Goal: Answer question/provide support: Answer question/provide support

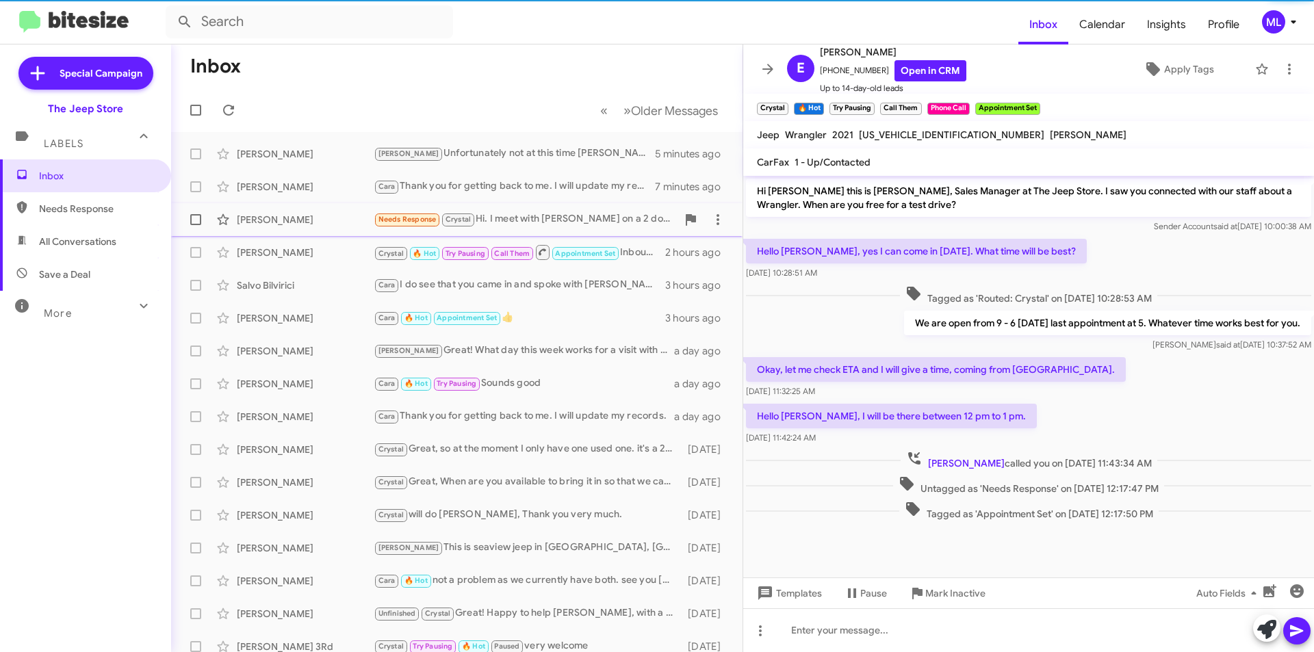
click at [565, 225] on div "Needs Response Crystal Hi. I meet with [PERSON_NAME] on a 2 door wrangler that …" at bounding box center [525, 220] width 303 height 16
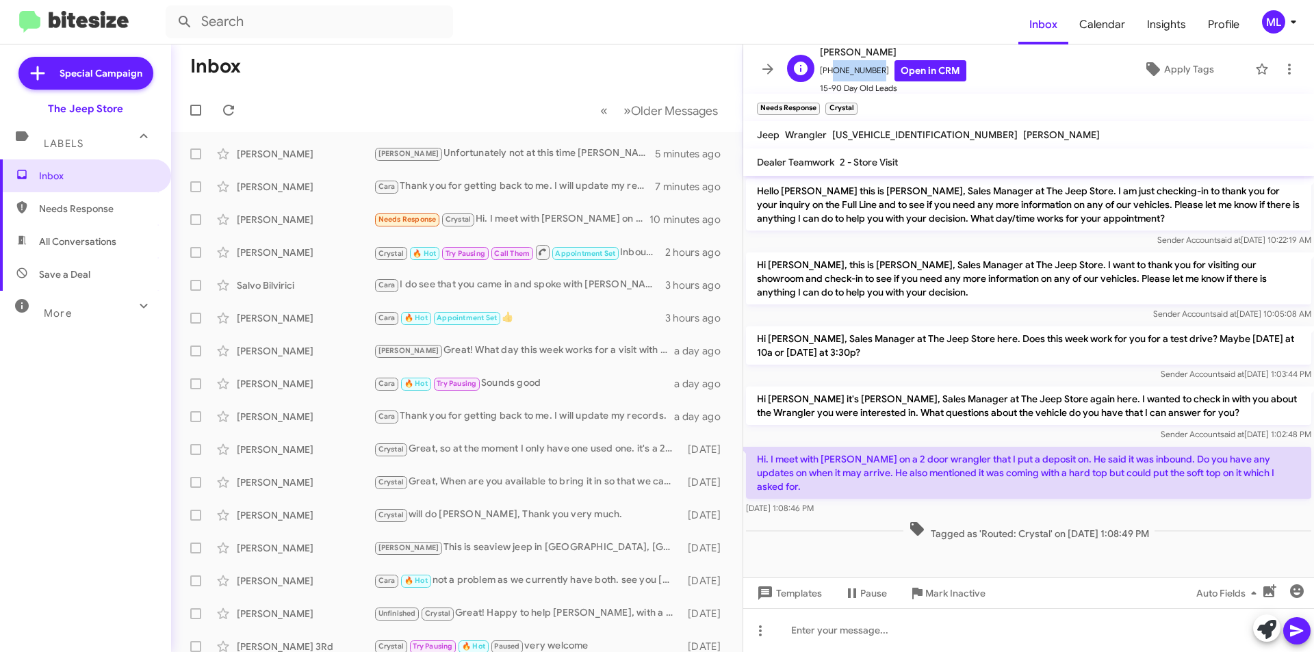
drag, startPoint x: 856, startPoint y: 71, endPoint x: 826, endPoint y: 69, distance: 30.1
click at [826, 69] on span "[PHONE_NUMBER] Open in CRM" at bounding box center [893, 70] width 146 height 21
copy span "6092031312"
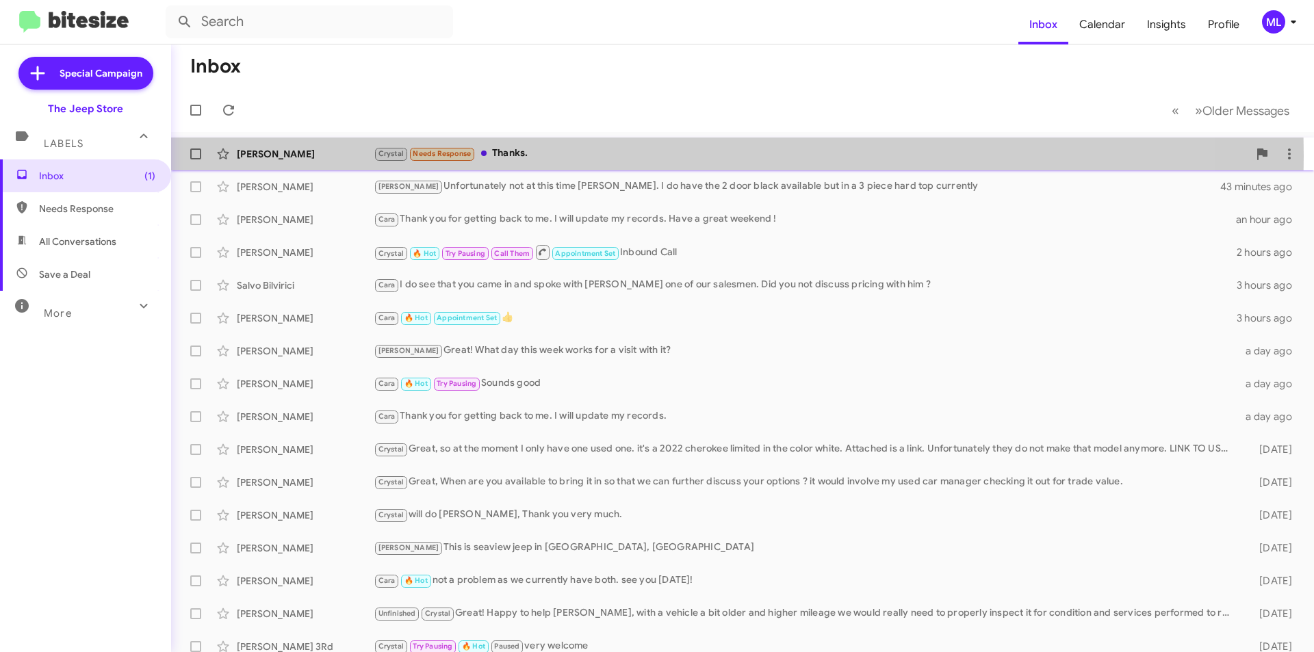
click at [477, 156] on div "Crystal Needs Response Thanks." at bounding box center [811, 154] width 875 height 16
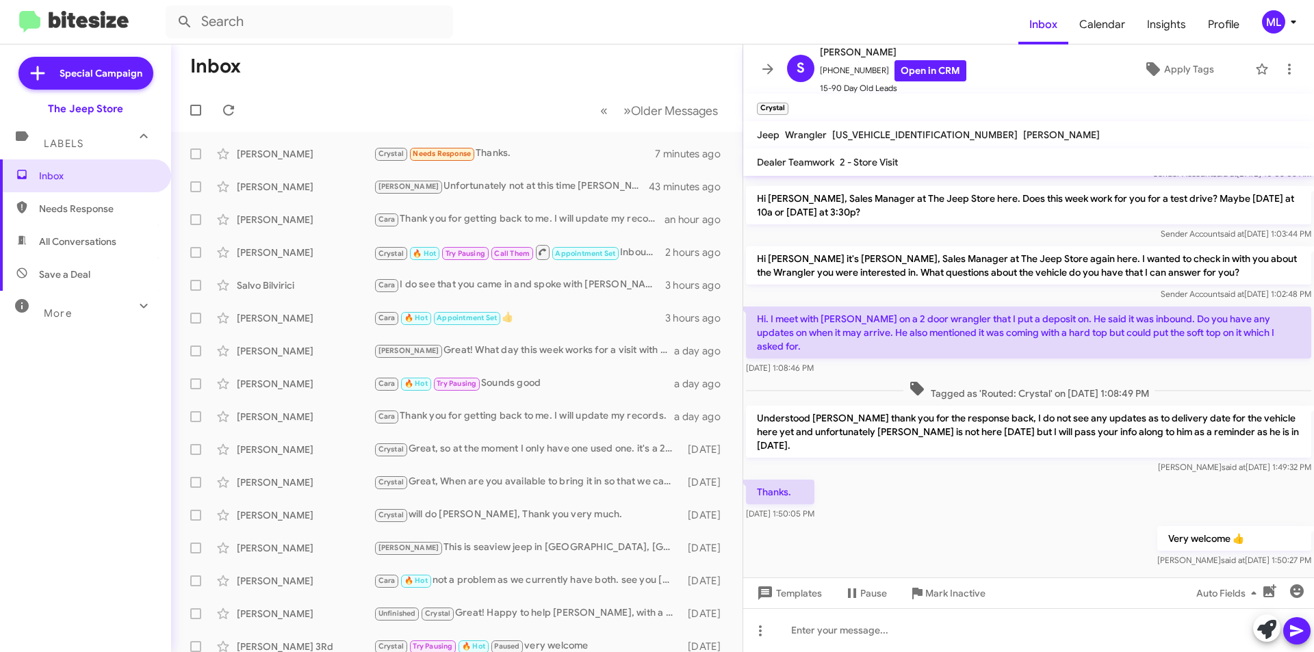
scroll to position [150, 0]
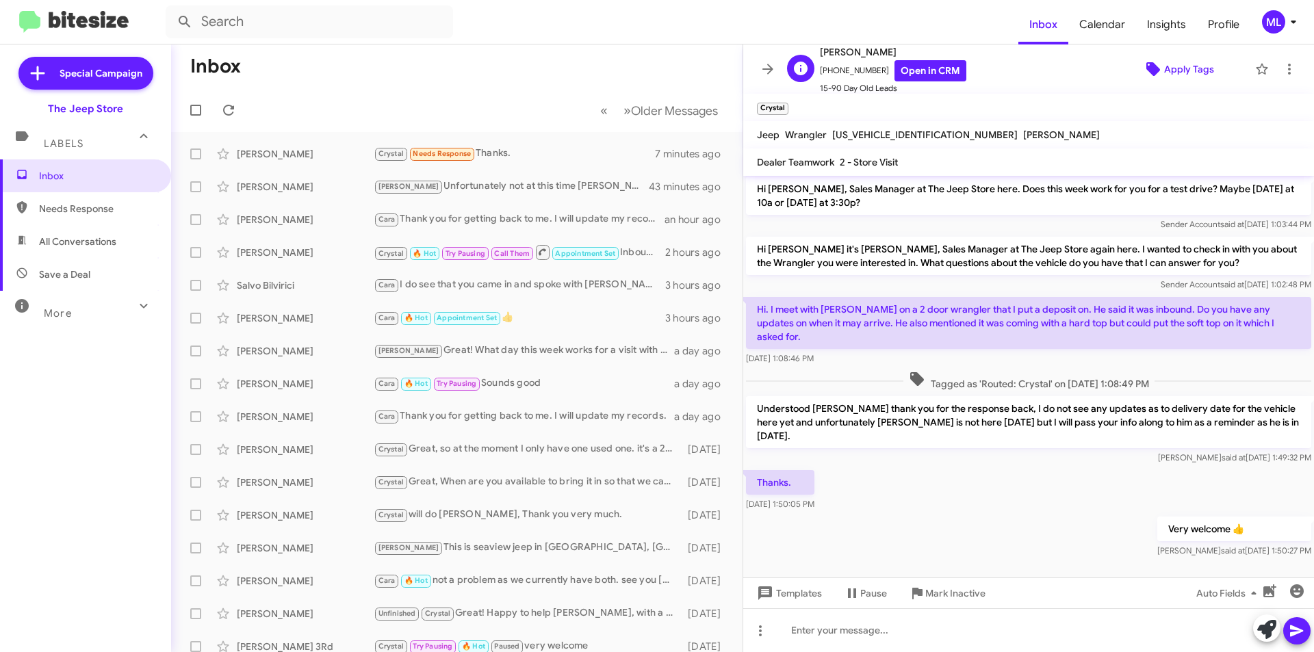
click at [1175, 68] on span "Apply Tags" at bounding box center [1189, 69] width 50 height 25
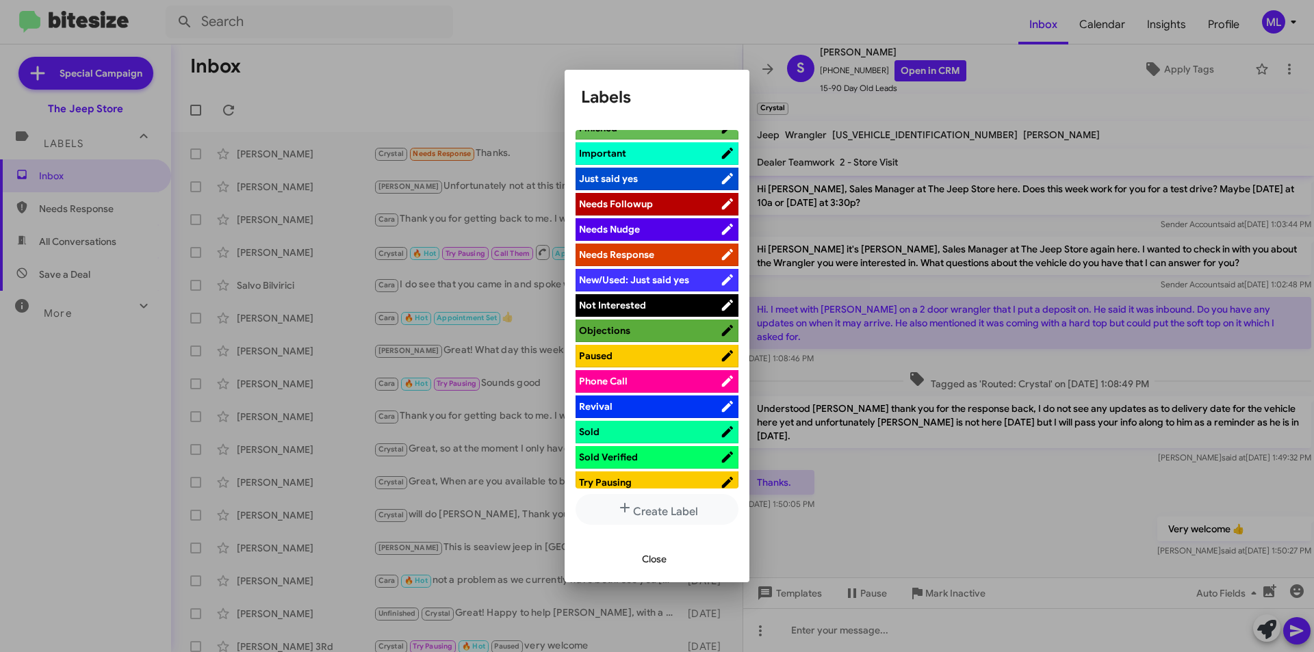
scroll to position [411, 0]
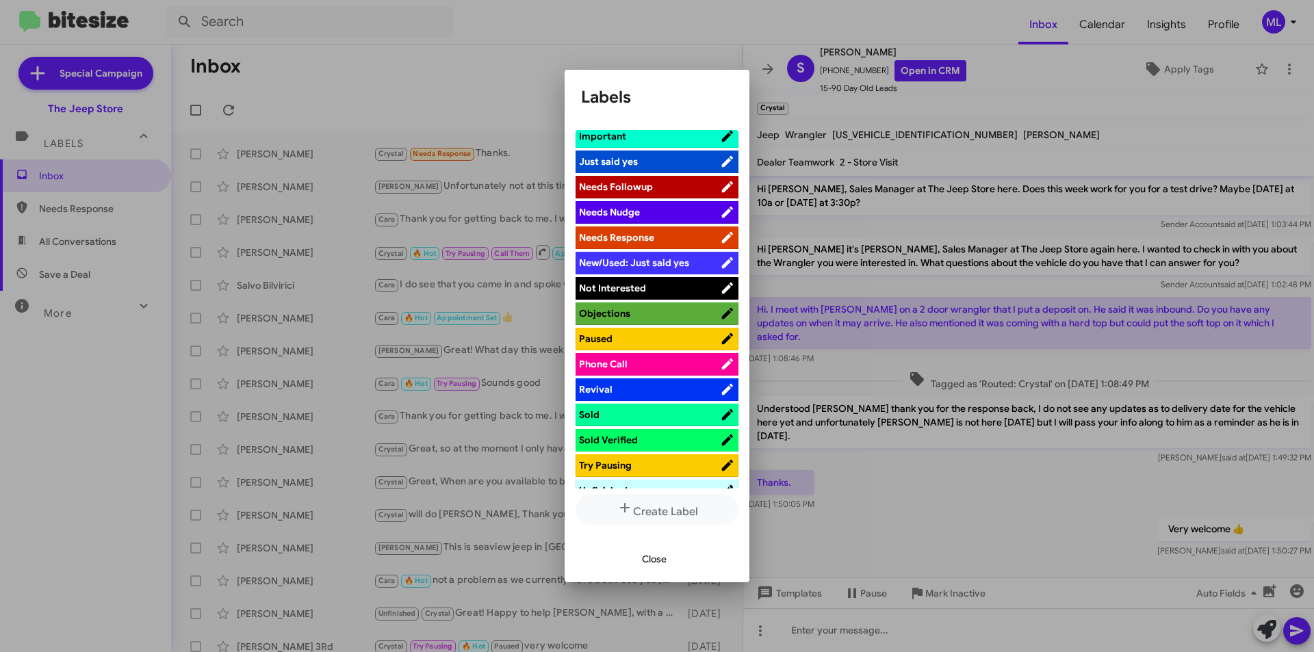
click at [628, 415] on span "Sold" at bounding box center [649, 415] width 141 height 14
click at [641, 437] on span "Sold Verified" at bounding box center [649, 440] width 141 height 14
click at [672, 573] on div "Close" at bounding box center [657, 559] width 152 height 47
click at [663, 572] on span "Close" at bounding box center [654, 559] width 25 height 25
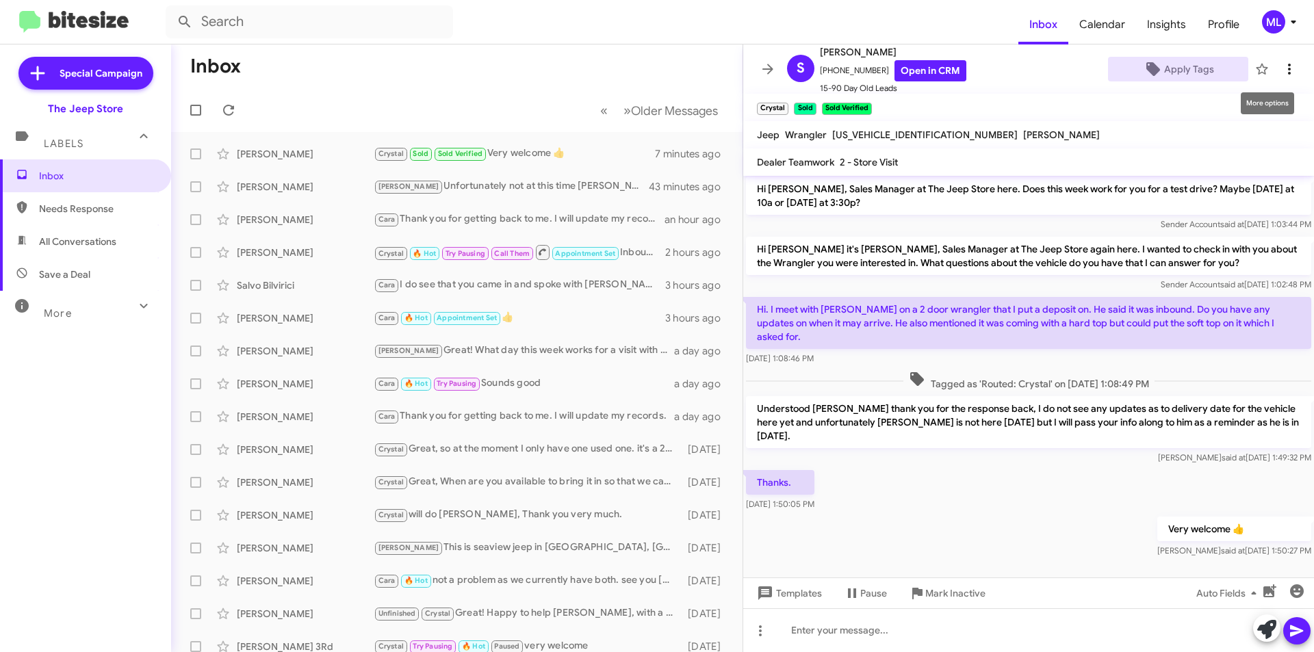
click at [1283, 73] on icon at bounding box center [1289, 69] width 16 height 16
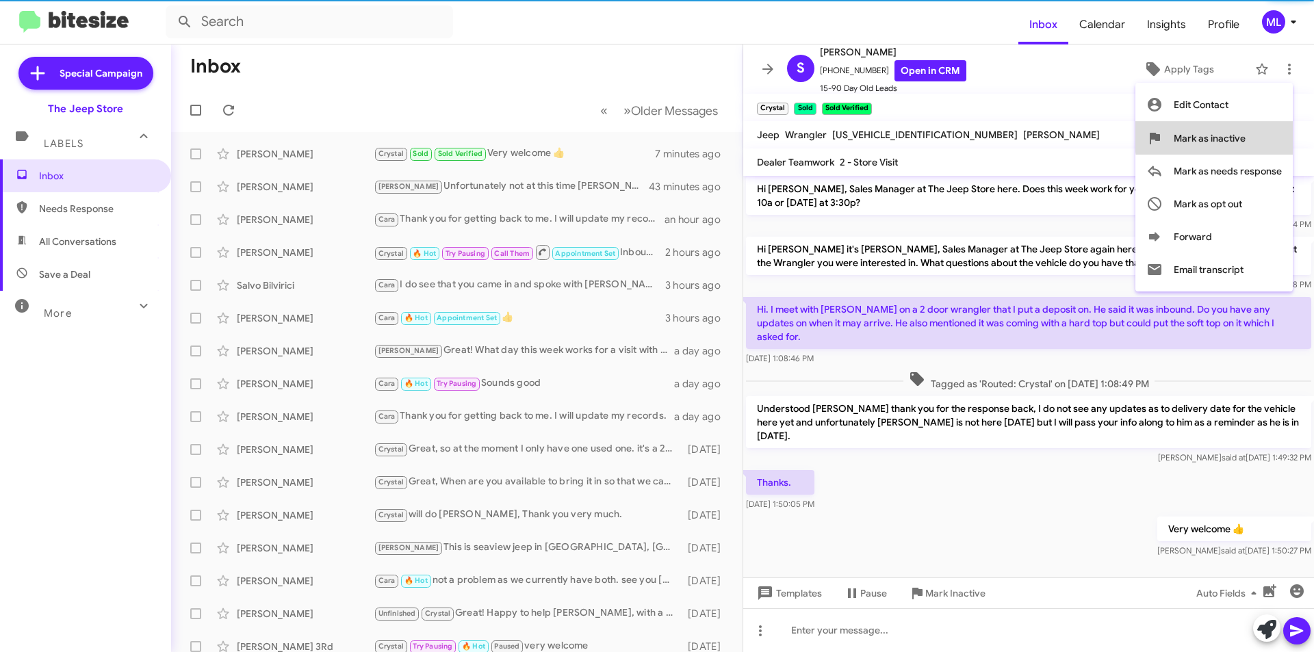
click at [1250, 135] on button "Mark as inactive" at bounding box center [1214, 138] width 157 height 33
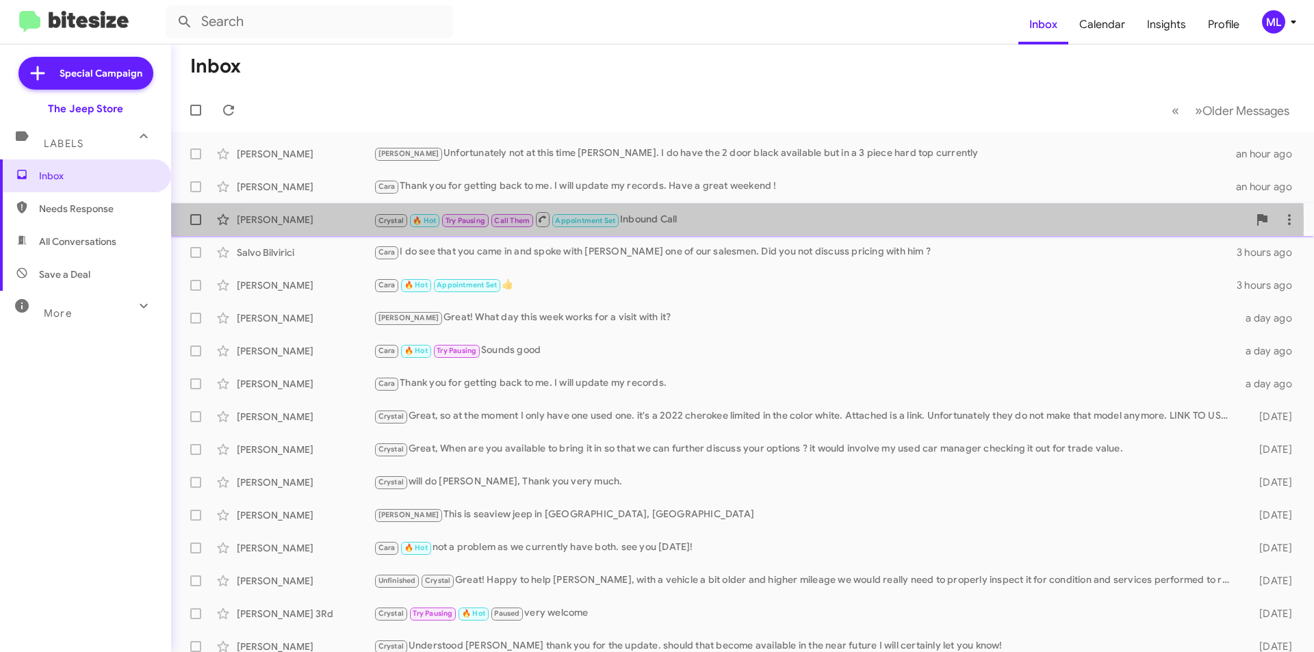
click at [687, 223] on div "Crystal 🔥 Hot Try Pausing Call Them Appointment Set Inbound Call" at bounding box center [811, 219] width 875 height 17
